Goal: Information Seeking & Learning: Learn about a topic

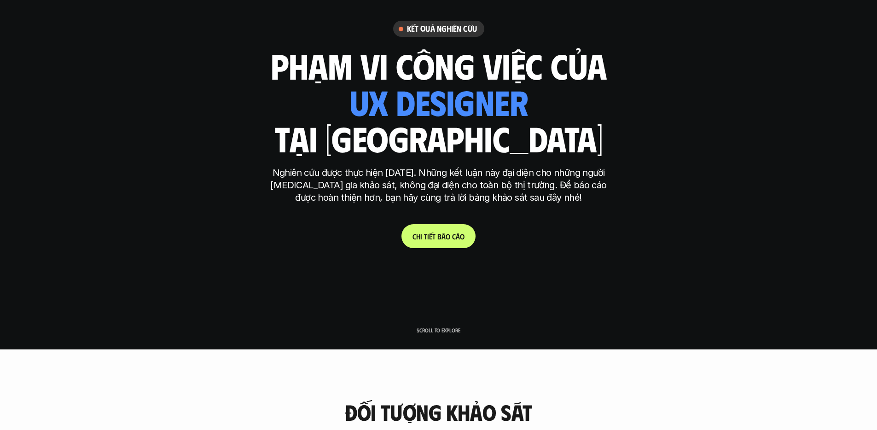
scroll to position [81, 0]
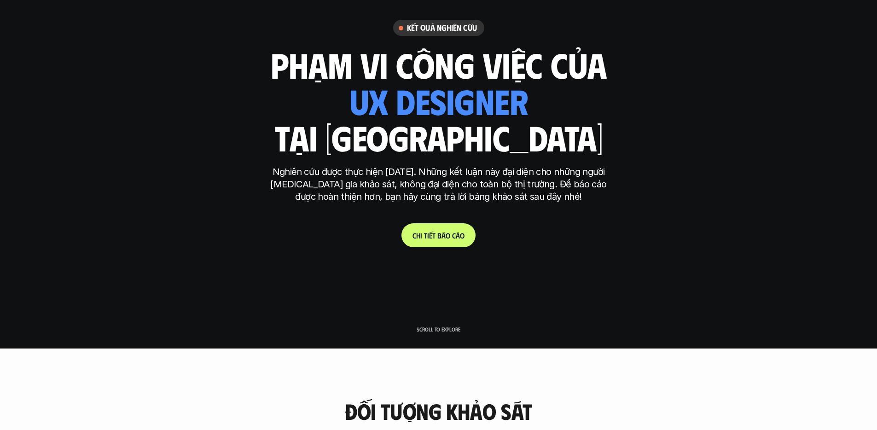
click at [358, 137] on h1 "tại [GEOGRAPHIC_DATA]" at bounding box center [438, 137] width 328 height 39
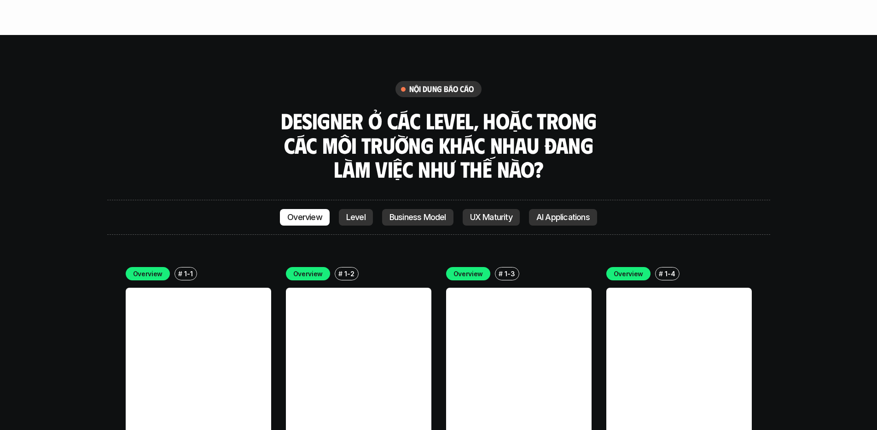
scroll to position [2531, 0]
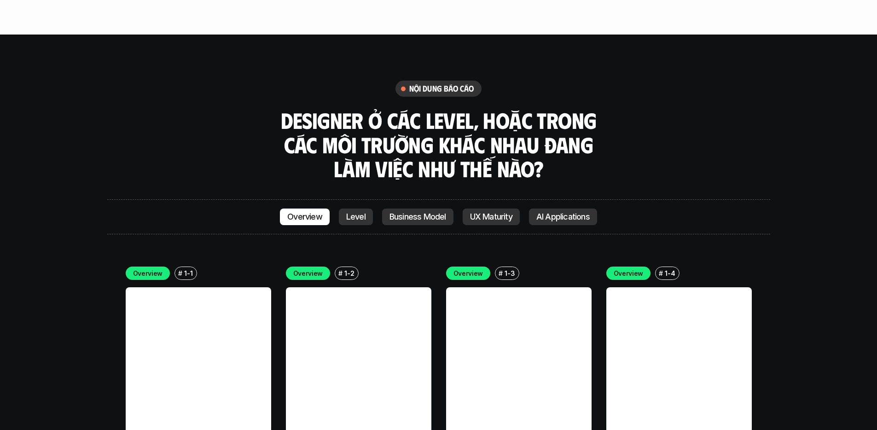
click at [554, 212] on p "AI Applications" at bounding box center [562, 216] width 53 height 9
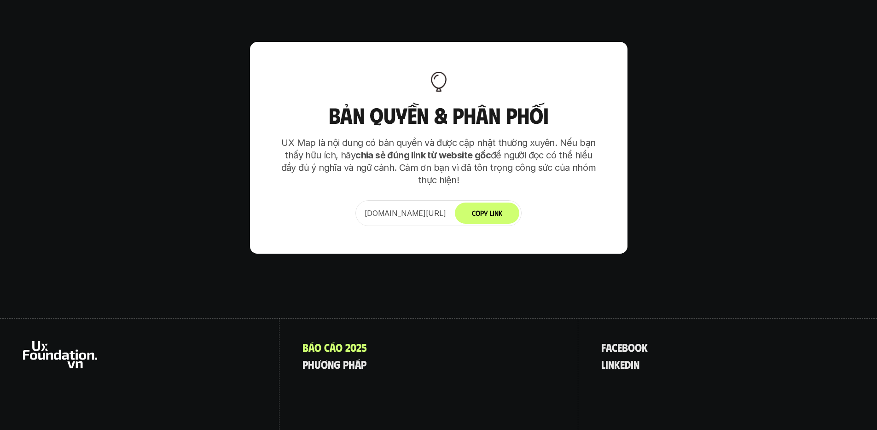
scroll to position [5778, 0]
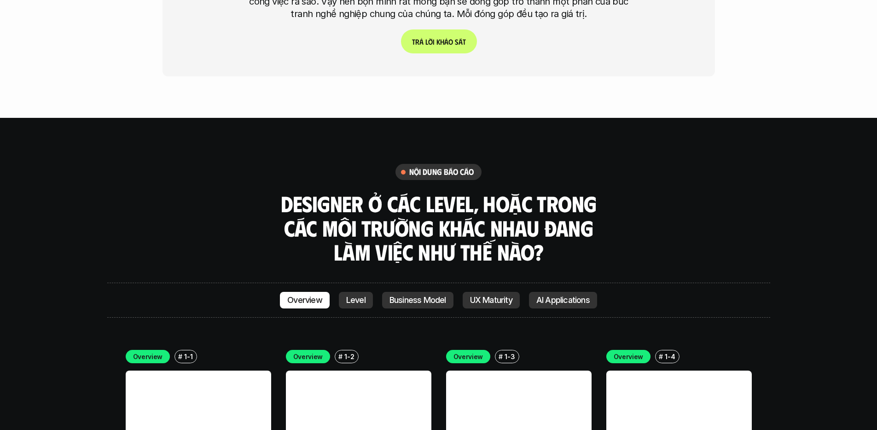
click at [354, 295] on p "Level" at bounding box center [355, 299] width 19 height 9
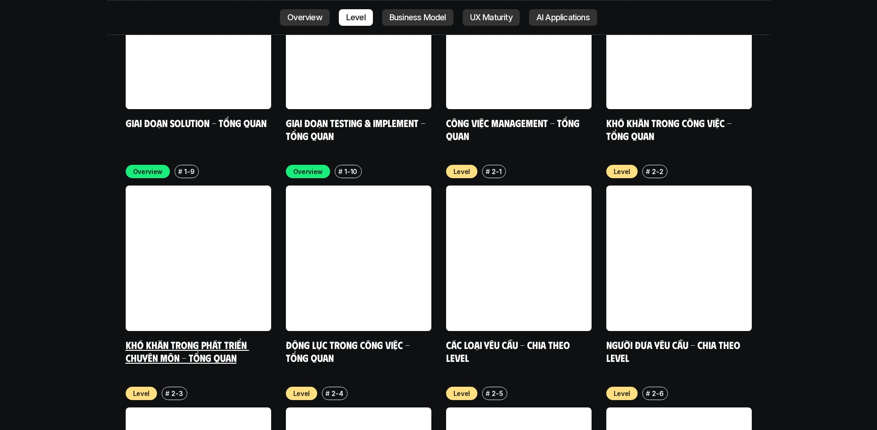
scroll to position [3076, 0]
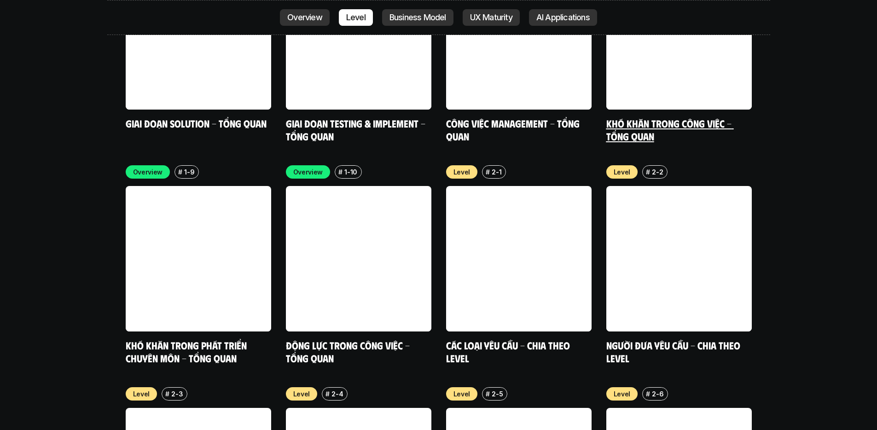
click at [629, 117] on link "Khó khăn trong công việc - Tổng quan" at bounding box center [669, 129] width 127 height 25
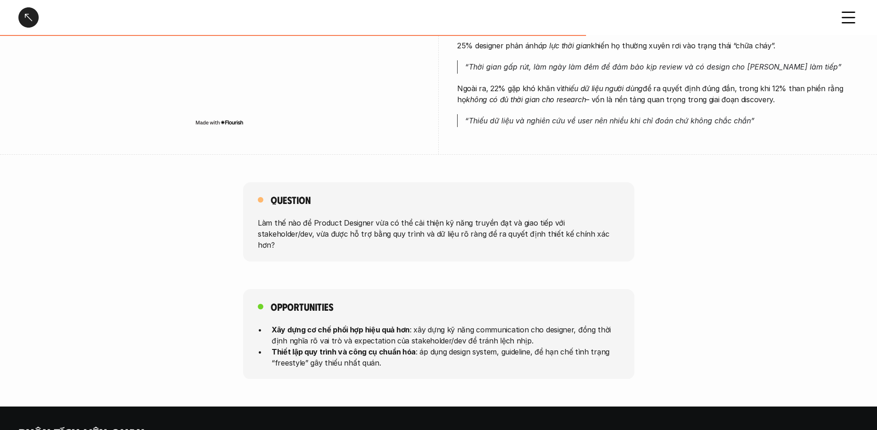
scroll to position [596, 0]
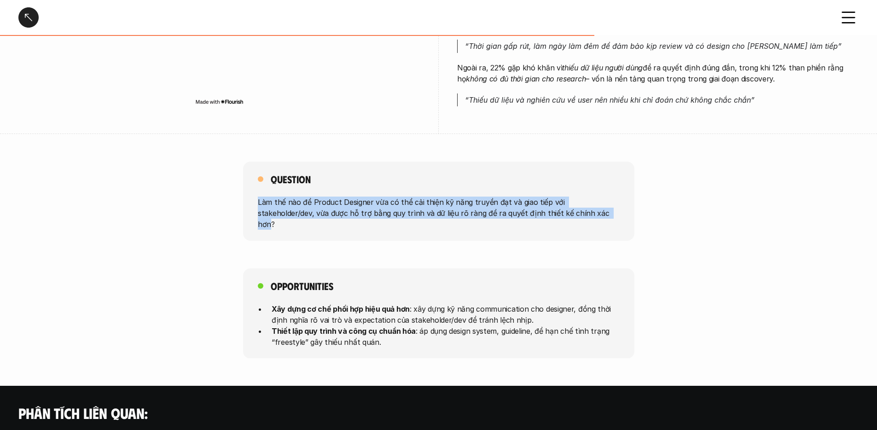
drag, startPoint x: 552, startPoint y: 215, endPoint x: 485, endPoint y: 196, distance: 69.6
click at [485, 196] on div "Question Làm thế nào để Product Designer vừa có thể cải thiện kỹ năng truyền đạ…" at bounding box center [438, 201] width 391 height 79
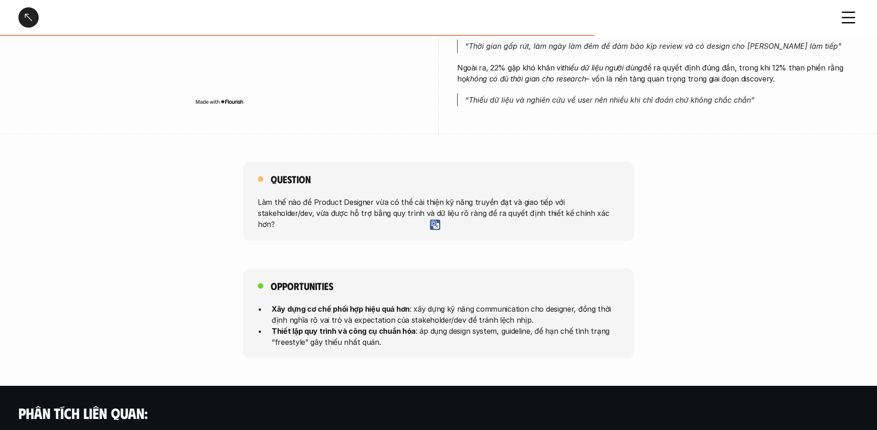
click at [505, 219] on div "Question Làm thế nào để Product Designer vừa có thể cải thiện kỹ năng truyền đạ…" at bounding box center [438, 201] width 391 height 79
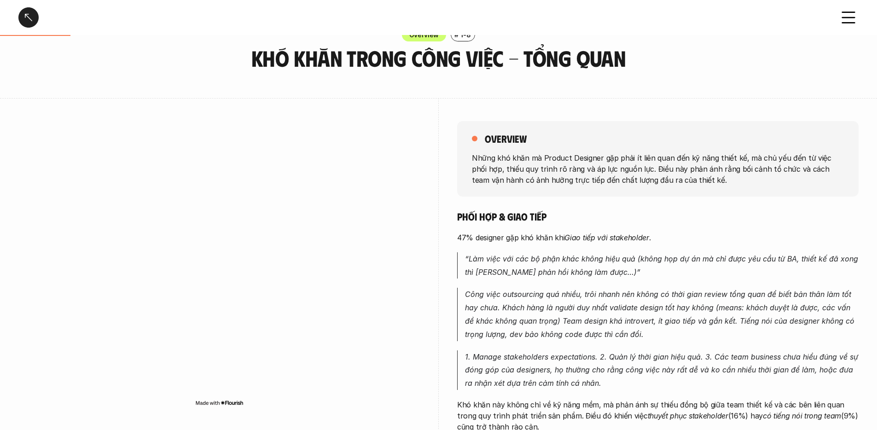
scroll to position [32, 0]
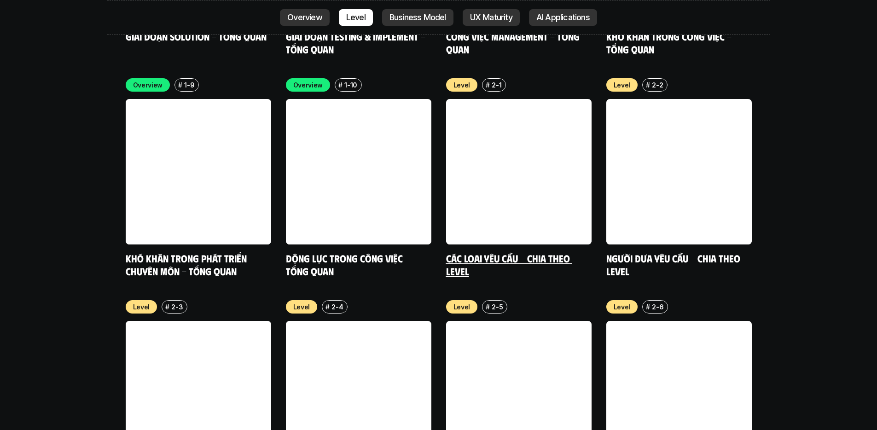
scroll to position [3164, 0]
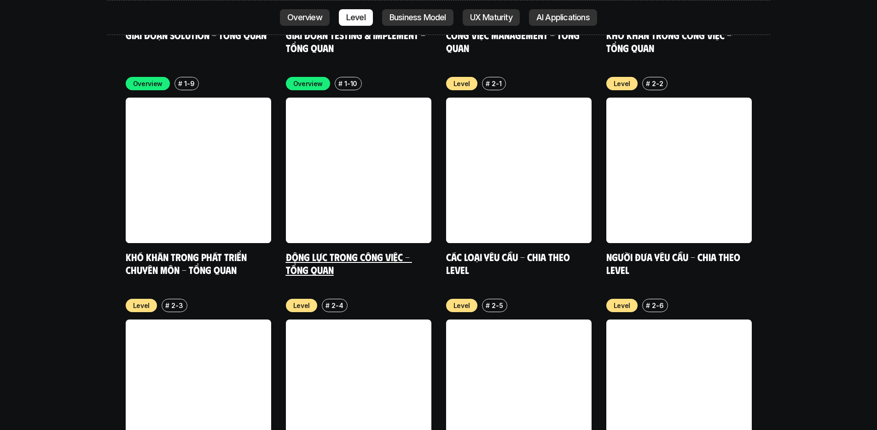
click at [305, 250] on link "Động lực trong công việc - Tổng quan" at bounding box center [349, 262] width 126 height 25
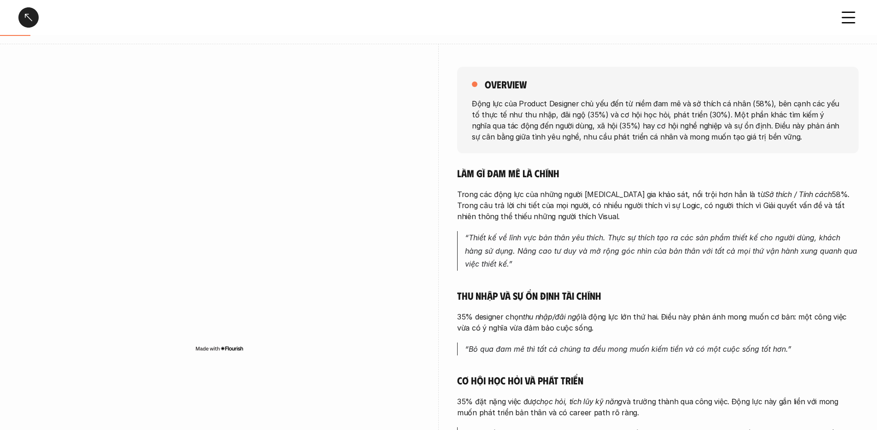
click at [534, 219] on p "Trong các động lực của những người [MEDICAL_DATA] gia khảo sát, nổi trội hơn hẳ…" at bounding box center [657, 205] width 401 height 33
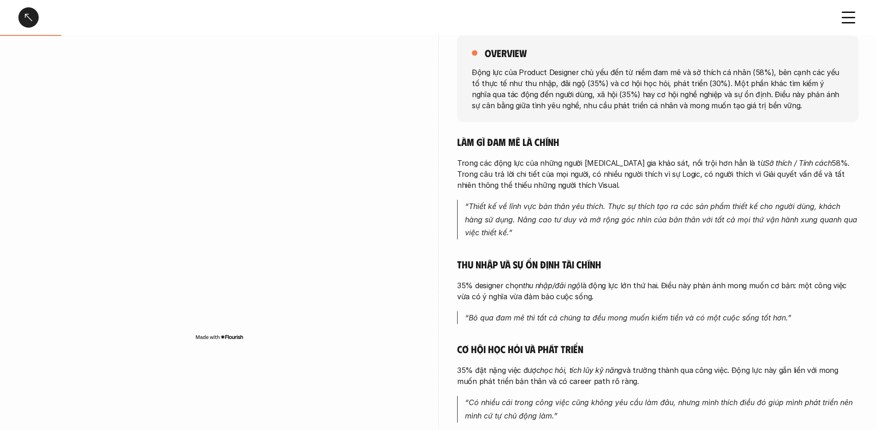
scroll to position [115, 0]
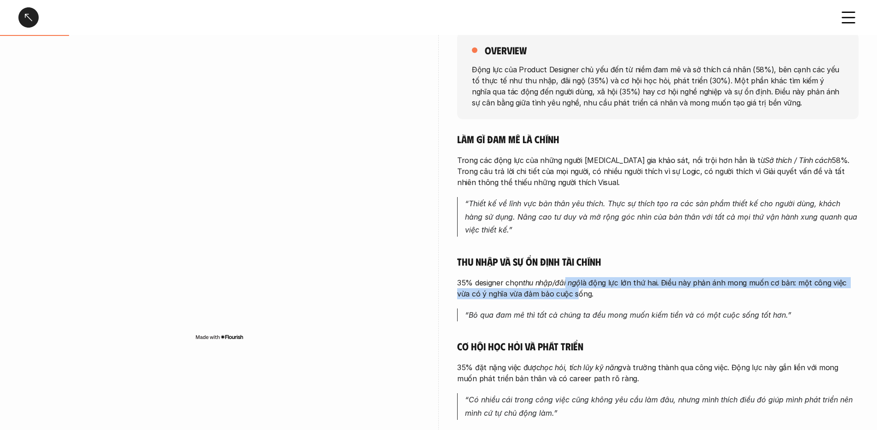
drag, startPoint x: 562, startPoint y: 291, endPoint x: 567, endPoint y: 278, distance: 13.4
click at [567, 278] on p "35% designer chọn thu nhập/đãi ngộ là động lực lớn thứ hai. Điều này phản ánh m…" at bounding box center [657, 288] width 401 height 22
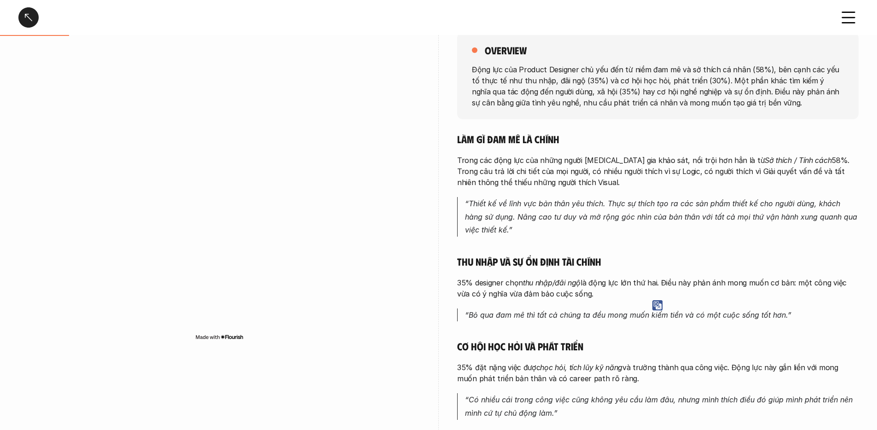
click at [593, 301] on div "Làm gì đam mê là chính Trong các động lực của những người [MEDICAL_DATA] gia kh…" at bounding box center [657, 350] width 401 height 434
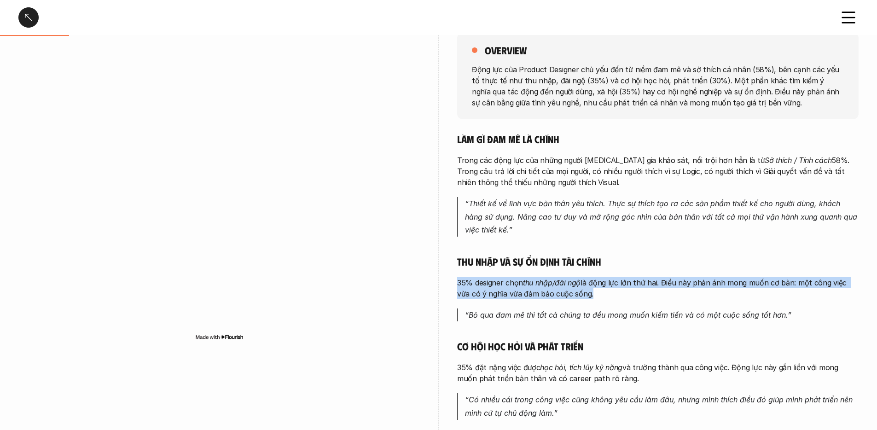
drag, startPoint x: 592, startPoint y: 289, endPoint x: 594, endPoint y: 272, distance: 17.6
click at [594, 272] on div "Làm gì đam mê là chính Trong các động lực của những người [MEDICAL_DATA] gia kh…" at bounding box center [657, 350] width 401 height 434
click at [590, 286] on p "35% designer chọn thu nhập/đãi ngộ là động lực lớn thứ hai. Điều này phản ánh m…" at bounding box center [657, 288] width 401 height 22
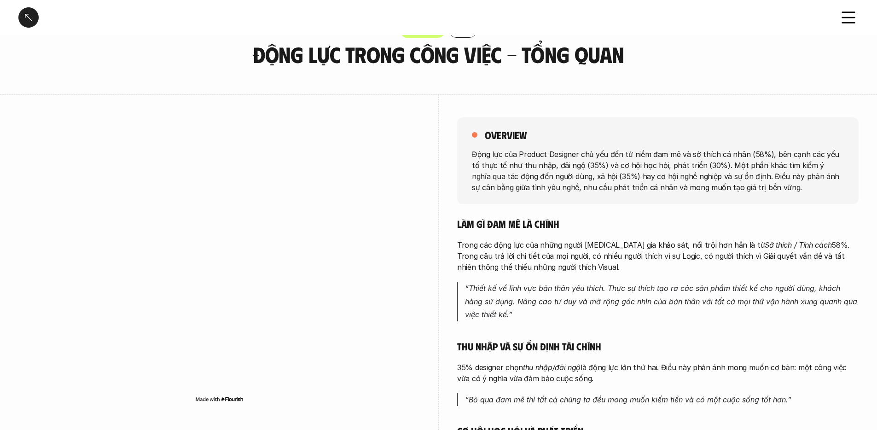
scroll to position [0, 0]
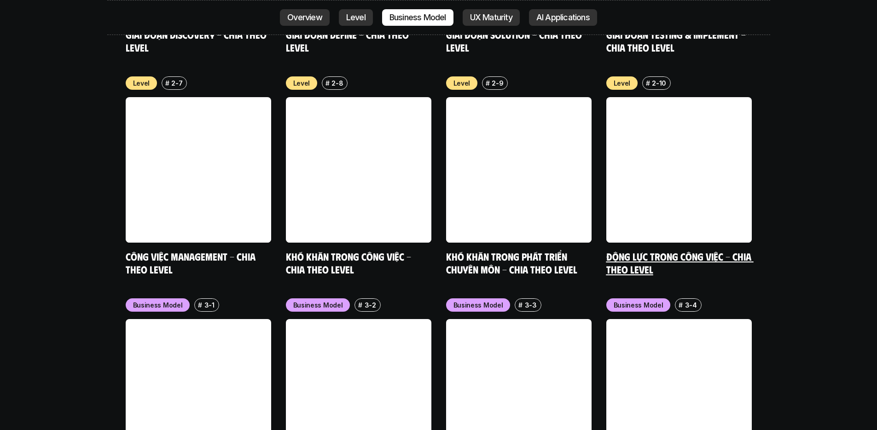
scroll to position [3848, 0]
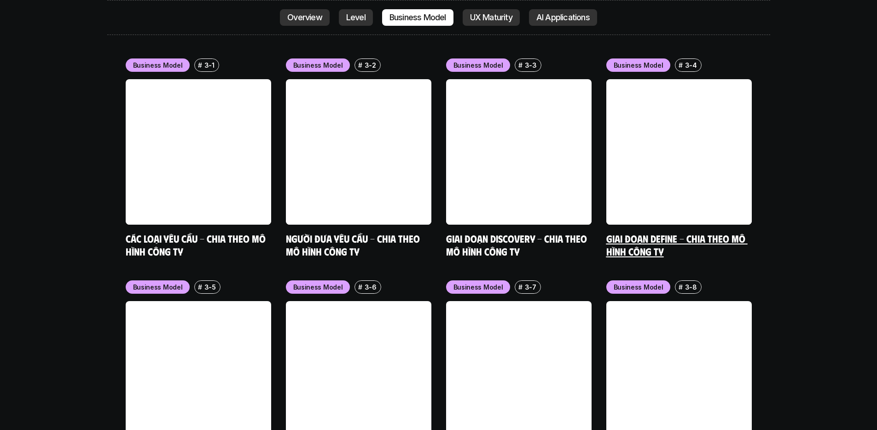
click at [629, 232] on link "Giai đoạn Define - Chia theo mô hình công ty" at bounding box center [676, 244] width 141 height 25
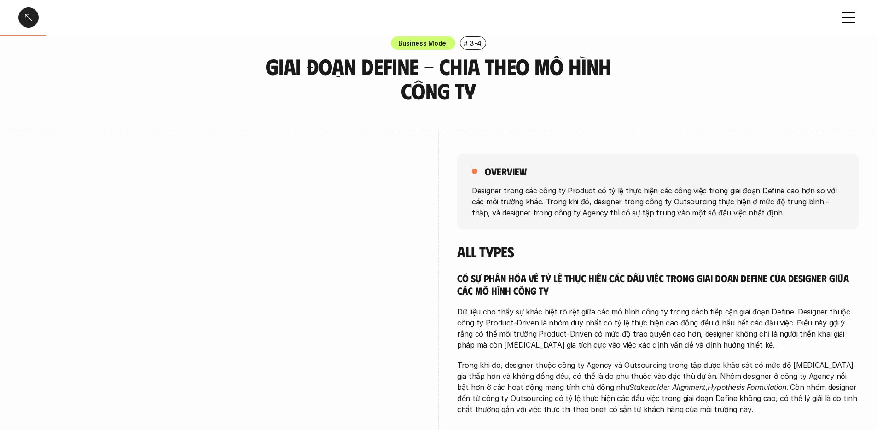
scroll to position [176, 0]
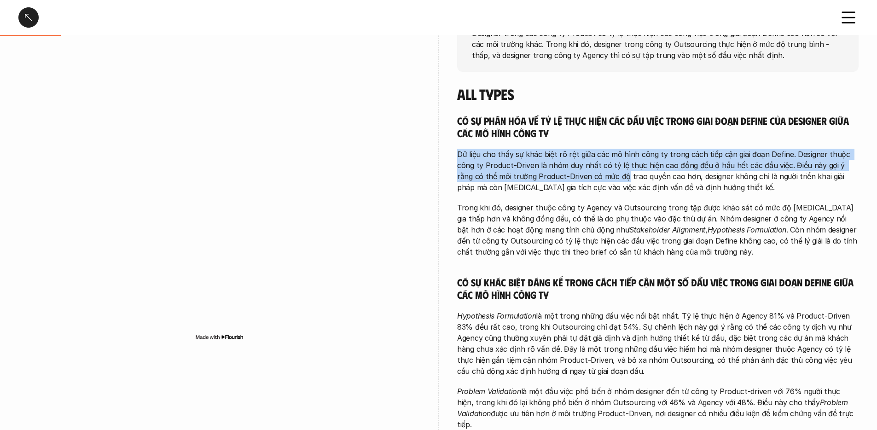
drag, startPoint x: 527, startPoint y: 144, endPoint x: 583, endPoint y: 180, distance: 66.0
click at [583, 180] on div "Có sự phân hóa về tỷ lệ thực hiện các đầu việc trong giai đoạn Define của desig…" at bounding box center [657, 298] width 401 height 369
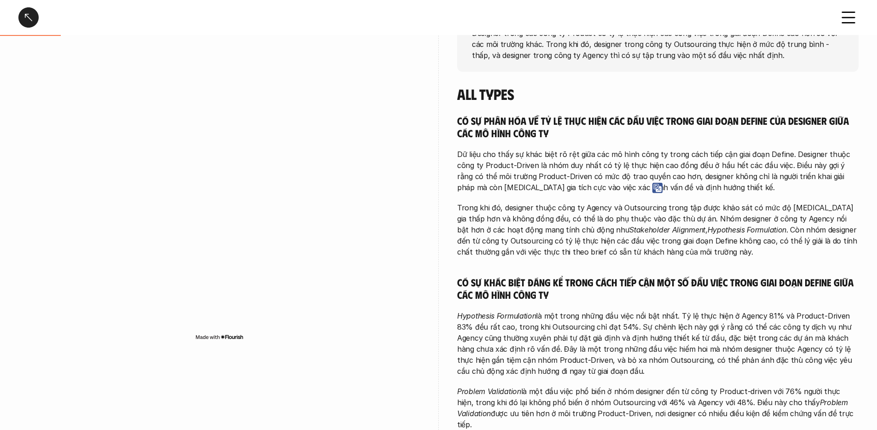
click at [641, 164] on p "Dữ liệu cho thấy sự khác biệt rõ rệt giữa các mô hình công ty trong cách tiếp c…" at bounding box center [657, 171] width 401 height 44
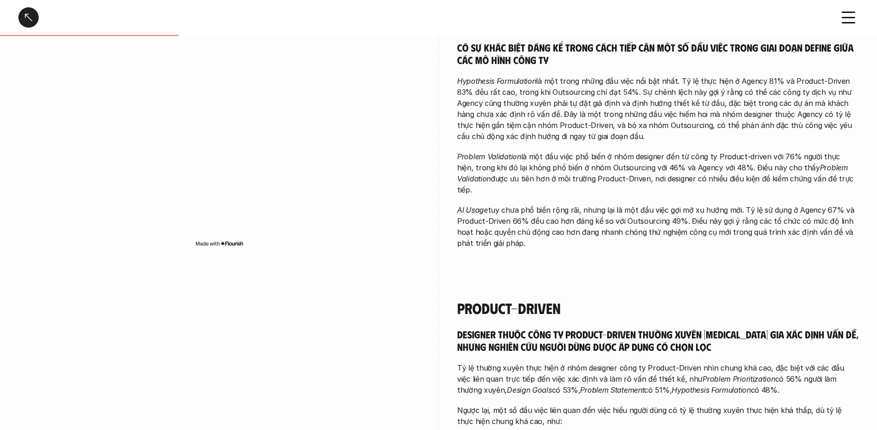
scroll to position [0, 0]
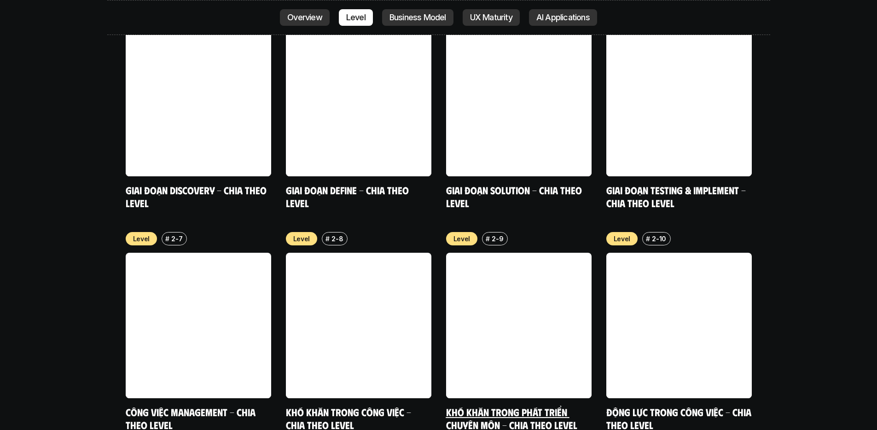
scroll to position [3454, 0]
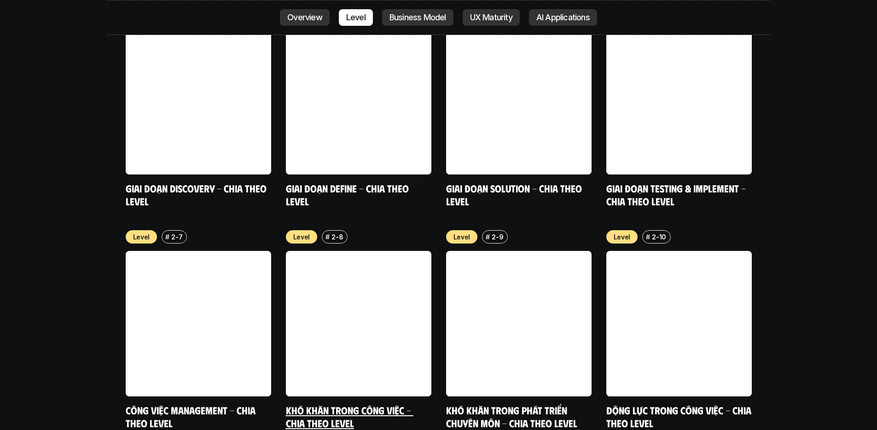
click at [317, 312] on link "Khó khăn trong công việc - Chia theo Level" at bounding box center [349, 416] width 127 height 25
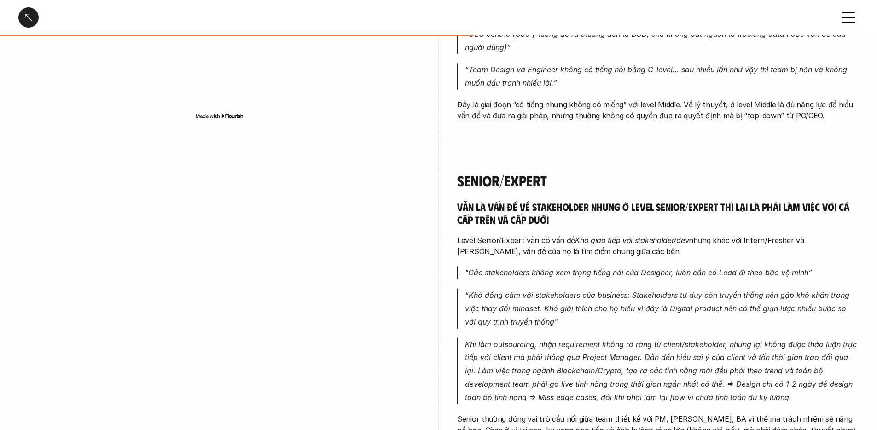
scroll to position [1920, 0]
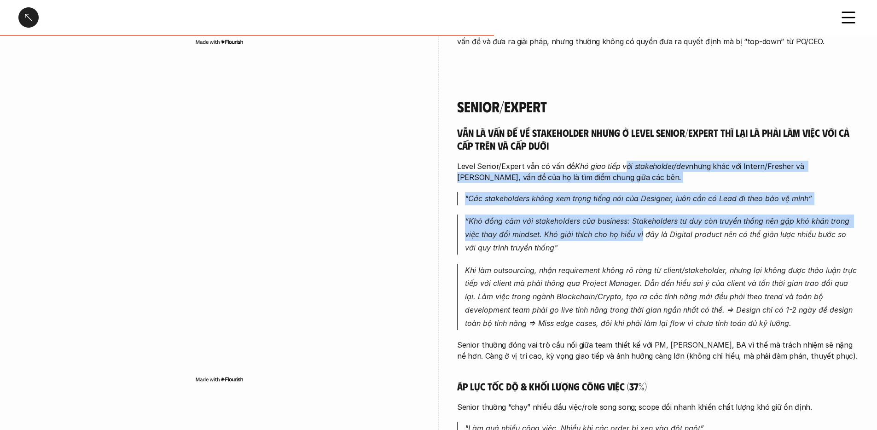
drag, startPoint x: 625, startPoint y: 150, endPoint x: 641, endPoint y: 224, distance: 75.0
click at [641, 224] on div "Vẫn là vấn đề về stakeholder nhưng ở level Senior/Expert thì lại là phải làm vi…" at bounding box center [657, 326] width 401 height 400
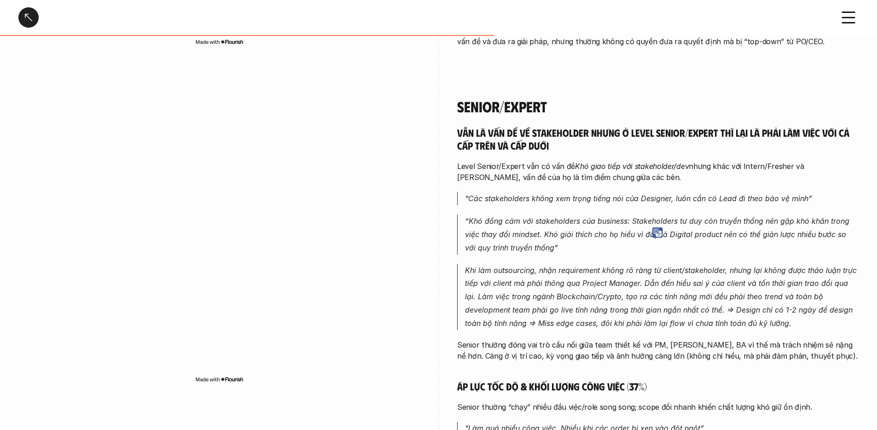
click at [544, 296] on em "Khi làm outsourcing, nhận requirement không rõ ràng từ client/stakeholder, nhưn…" at bounding box center [662, 297] width 394 height 62
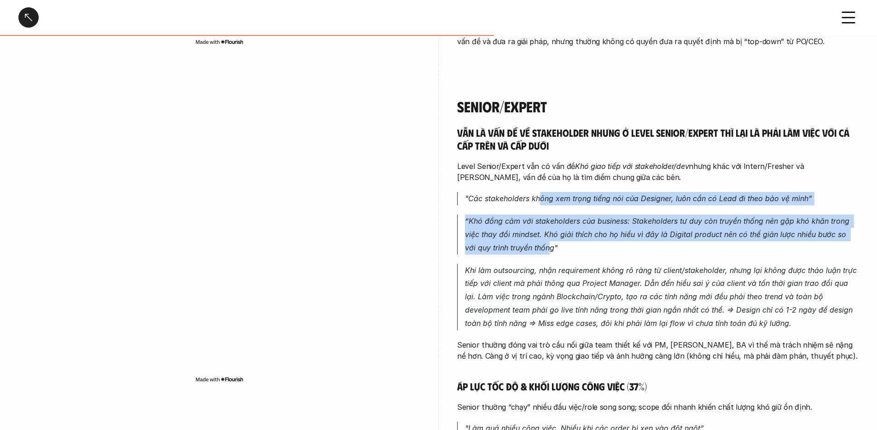
drag, startPoint x: 537, startPoint y: 230, endPoint x: 545, endPoint y: 163, distance: 67.2
click at [539, 188] on div "Vẫn là vấn đề về stakeholder nhưng ở level Senior/Expert thì lại là phải làm vi…" at bounding box center [657, 326] width 401 height 400
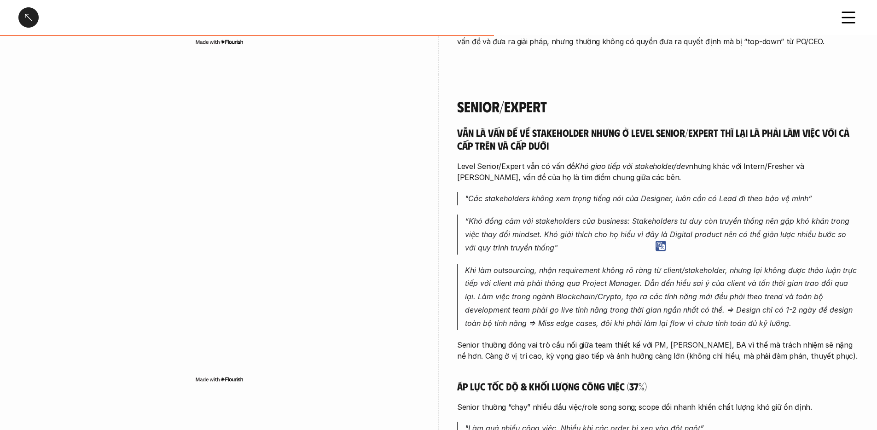
click at [552, 172] on div "Vẫn là vấn đề về stakeholder nhưng ở level Senior/Expert thì lại là phải làm vi…" at bounding box center [657, 326] width 401 height 400
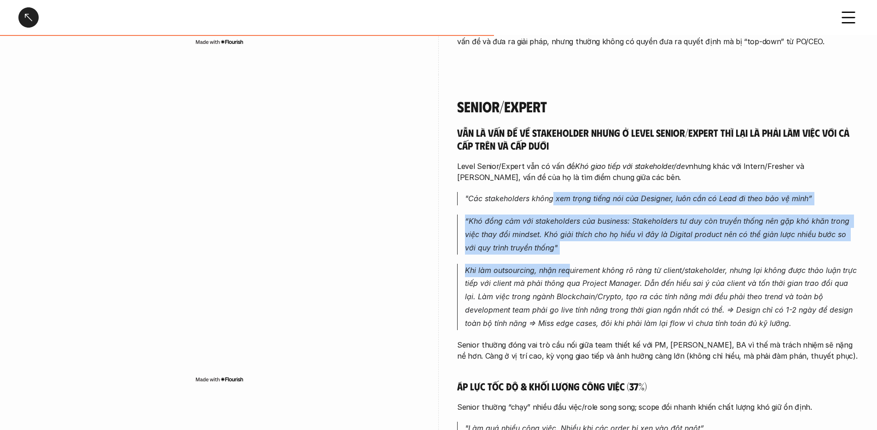
drag, startPoint x: 553, startPoint y: 183, endPoint x: 568, endPoint y: 260, distance: 78.3
click at [568, 260] on div "Vẫn là vấn đề về stakeholder nhưng ở level Senior/Expert thì lại là phải làm vi…" at bounding box center [657, 326] width 401 height 400
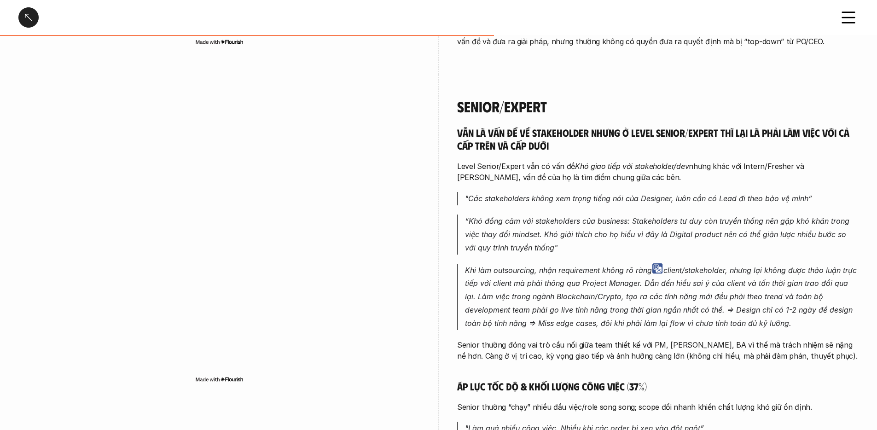
click at [554, 289] on p "Khi làm outsourcing, nhận requirement không rõ ràng từ client/stakeholder, nhưn…" at bounding box center [661, 297] width 393 height 66
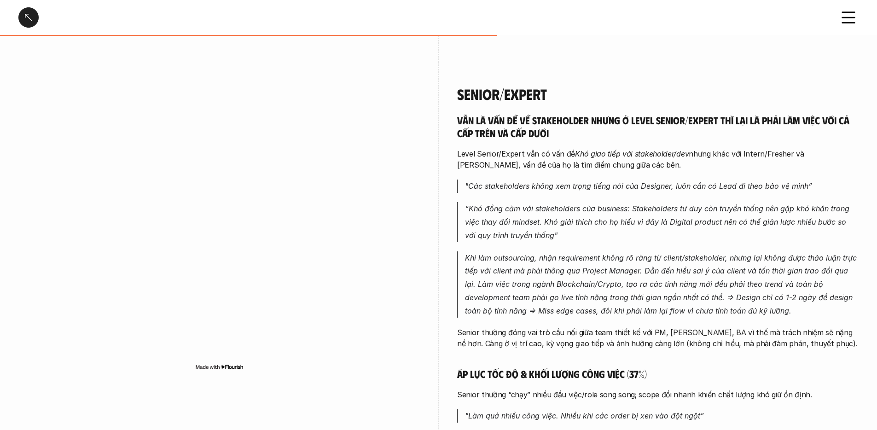
scroll to position [2048, 0]
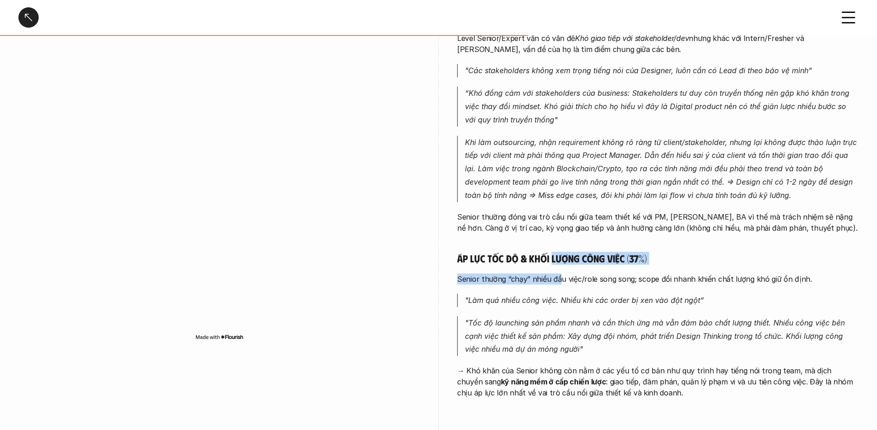
drag, startPoint x: 552, startPoint y: 249, endPoint x: 559, endPoint y: 268, distance: 19.9
click at [559, 268] on div "Vẫn là vấn đề về stakeholder nhưng ở level Senior/Expert thì lại là phải làm vi…" at bounding box center [657, 198] width 401 height 400
click at [562, 276] on div "Vẫn là vấn đề về stakeholder nhưng ở level Senior/Expert thì lại là phải làm vi…" at bounding box center [657, 198] width 401 height 400
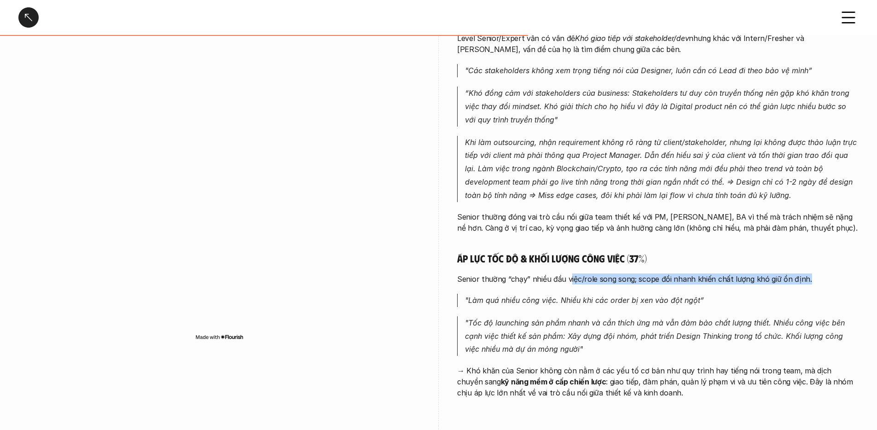
drag, startPoint x: 567, startPoint y: 266, endPoint x: 696, endPoint y: 272, distance: 129.0
click at [655, 272] on div "Vẫn là vấn đề về stakeholder nhưng ở level Senior/Expert thì lại là phải làm vi…" at bounding box center [657, 198] width 401 height 400
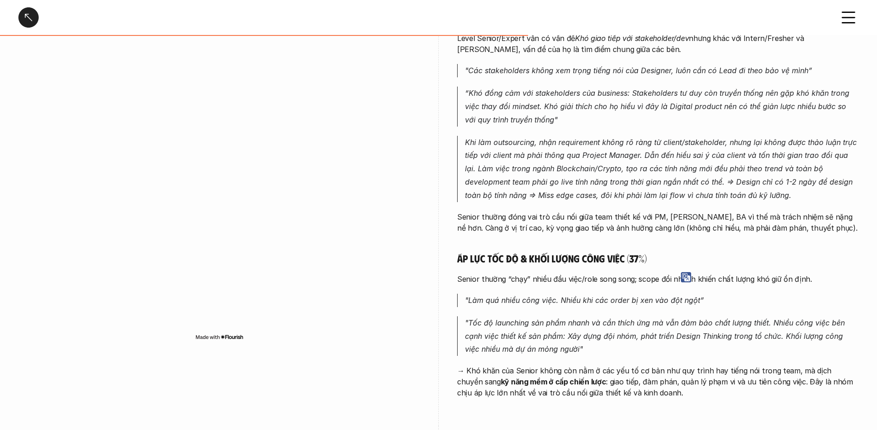
click at [655, 294] on p ""Làm quá nhiều công việc. Nhiều khi các order bị xen vào đột ngột”" at bounding box center [661, 300] width 393 height 13
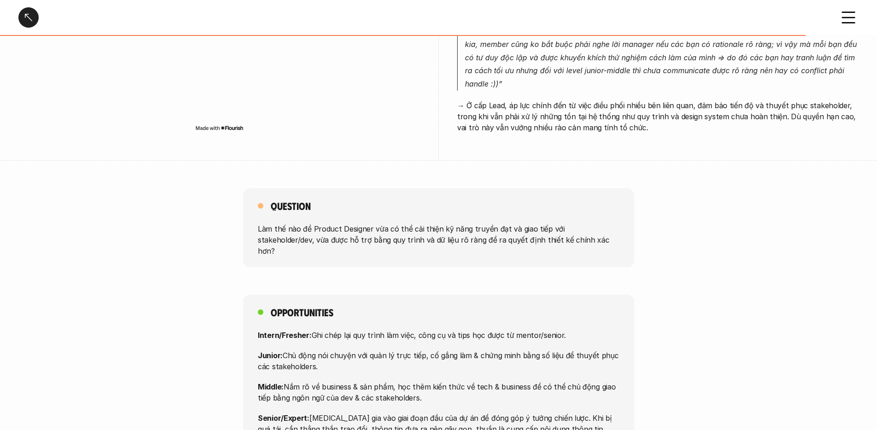
scroll to position [3096, 0]
drag, startPoint x: 546, startPoint y: 227, endPoint x: 566, endPoint y: 199, distance: 34.6
click at [566, 199] on div "Question Làm thế nào để Product Designer vừa có thể cải thiện kỹ năng truyền đạ…" at bounding box center [438, 226] width 391 height 79
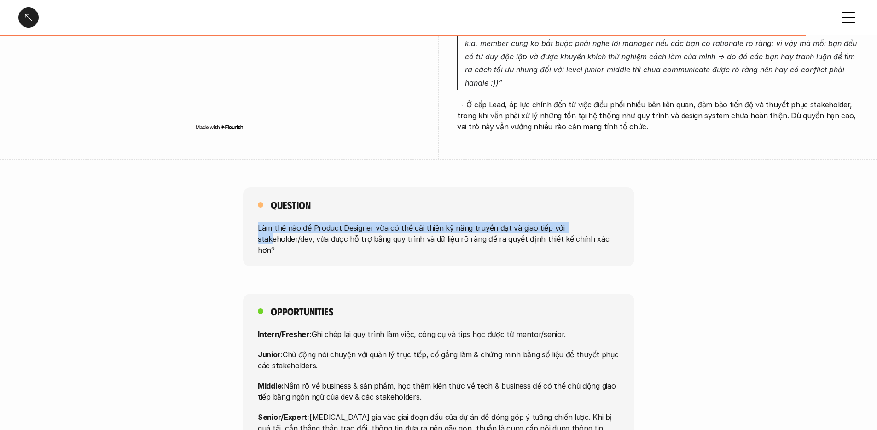
drag, startPoint x: 570, startPoint y: 217, endPoint x: 571, endPoint y: 202, distance: 14.8
click at [571, 202] on div "Question Làm thế nào để Product Designer vừa có thể cải thiện kỹ năng truyền đạ…" at bounding box center [438, 226] width 391 height 79
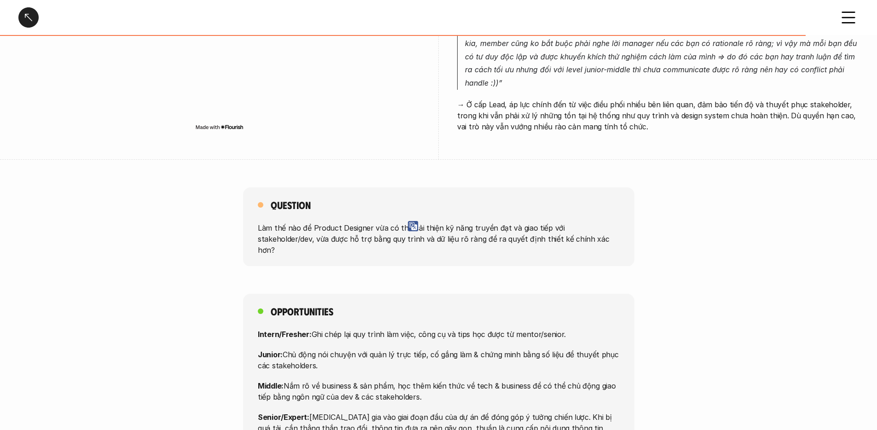
click at [571, 222] on p "Làm thế nào để Product Designer vừa có thể cải thiện kỹ năng truyền đạt và giao…" at bounding box center [439, 238] width 362 height 33
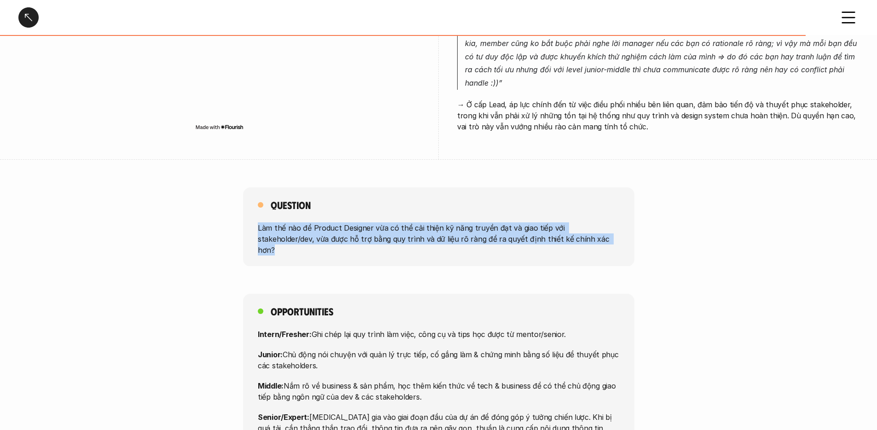
drag, startPoint x: 569, startPoint y: 234, endPoint x: 569, endPoint y: 208, distance: 26.2
click at [569, 208] on div "Question Làm thế nào để Product Designer vừa có thể cải thiện kỹ năng truyền đạ…" at bounding box center [438, 226] width 391 height 79
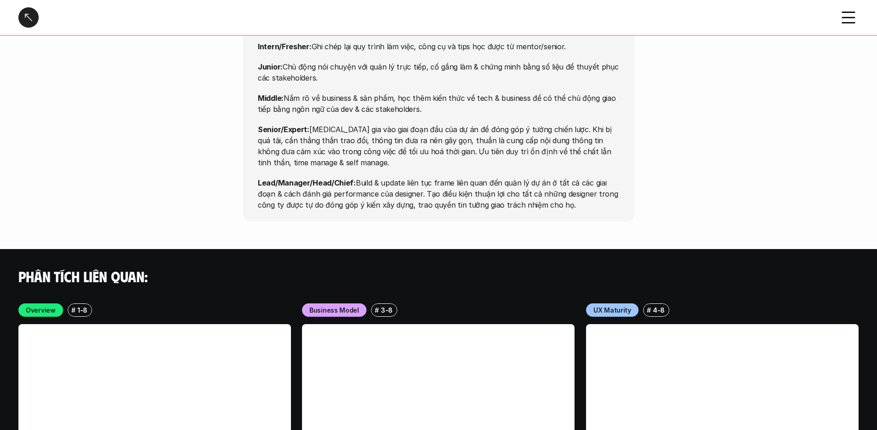
scroll to position [3597, 0]
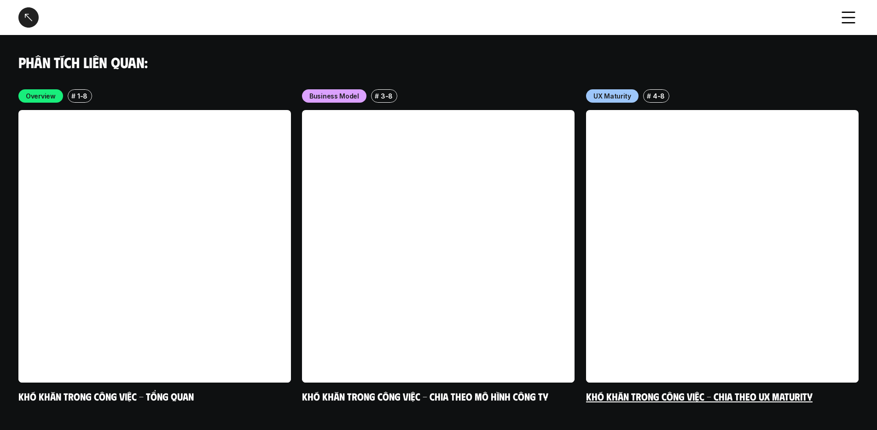
click at [655, 312] on link "Khó khăn trong công việc - Chia theo UX Maturity" at bounding box center [699, 396] width 226 height 12
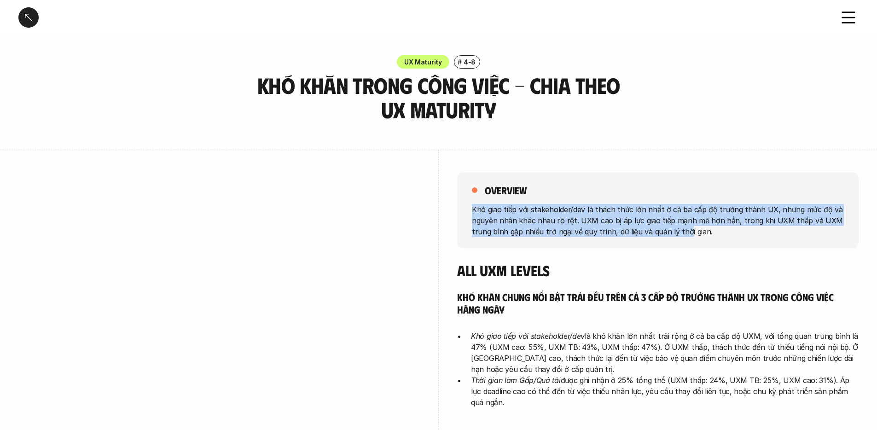
drag, startPoint x: 684, startPoint y: 228, endPoint x: 705, endPoint y: 197, distance: 37.0
click at [655, 197] on div "overview Khó giao tiếp với stakeholder/[PERSON_NAME] là thách thức lớn nhất ở c…" at bounding box center [657, 210] width 401 height 75
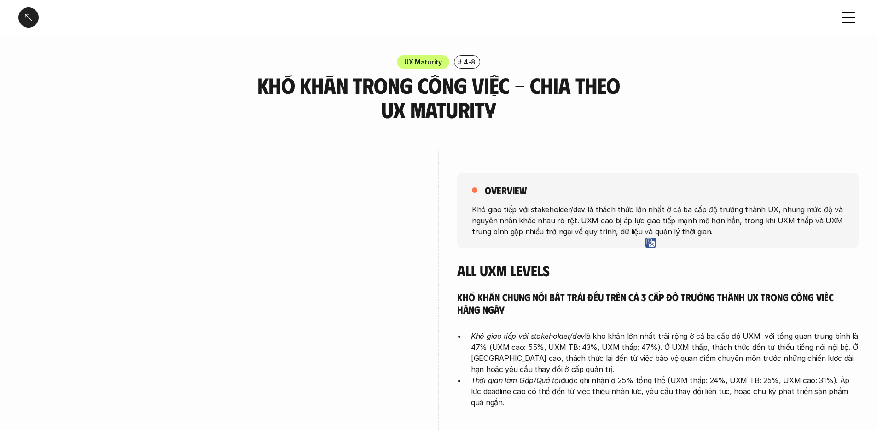
click at [655, 231] on p "Khó giao tiếp với stakeholder/dev là thách thức lớn nhất ở cả ba cấp độ trưởng …" at bounding box center [658, 219] width 372 height 33
drag, startPoint x: 719, startPoint y: 203, endPoint x: 720, endPoint y: 197, distance: 6.1
click at [655, 197] on div "overview Khó giao tiếp với stakeholder/[PERSON_NAME] là thách thức lớn nhất ở c…" at bounding box center [657, 210] width 401 height 75
click at [655, 212] on p "Khó giao tiếp với stakeholder/dev là thách thức lớn nhất ở cả ba cấp độ trưởng …" at bounding box center [658, 219] width 372 height 33
